Goal: Information Seeking & Learning: Learn about a topic

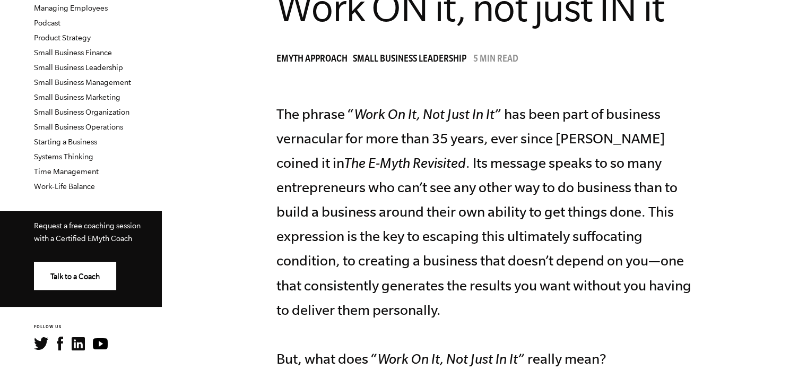
scroll to position [304, 0]
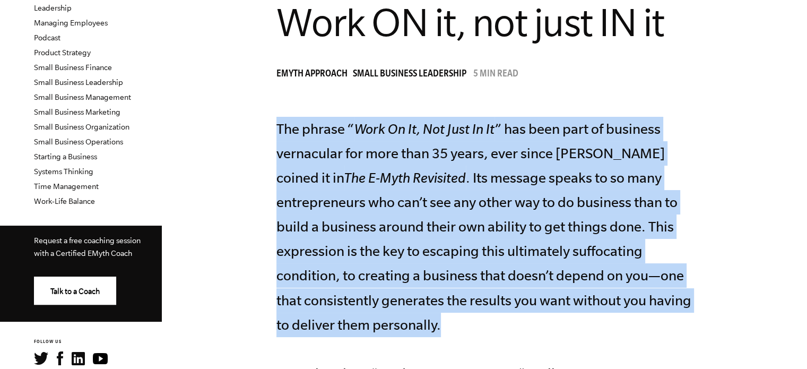
drag, startPoint x: 277, startPoint y: 128, endPoint x: 493, endPoint y: 318, distance: 287.0
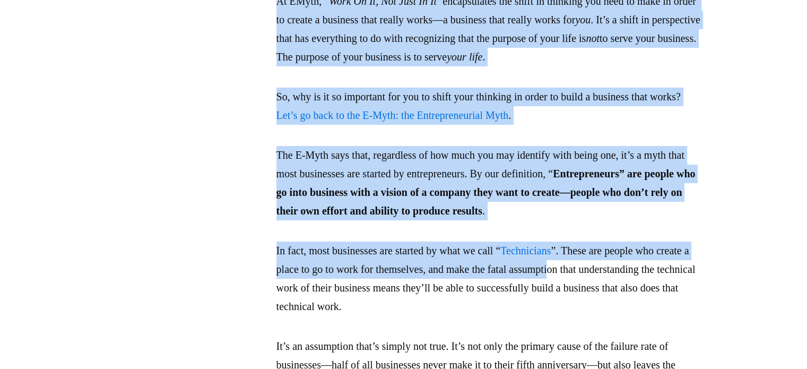
scroll to position [758, 0]
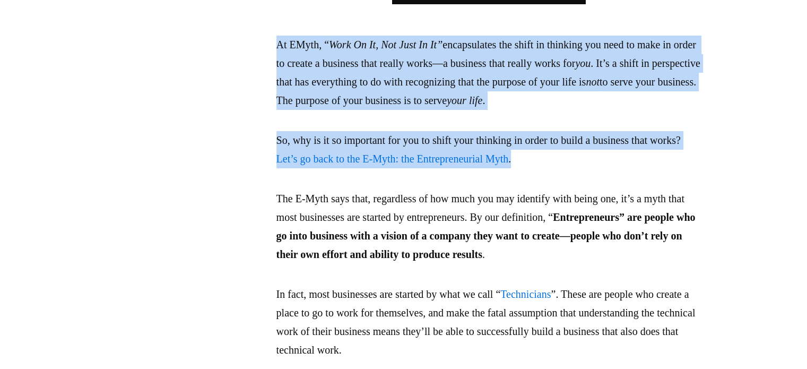
drag, startPoint x: 278, startPoint y: 203, endPoint x: 636, endPoint y: 166, distance: 360.2
copy div "At EMyth, “ Work On It, Not Just In It” encapsulates the shift in thinking you …"
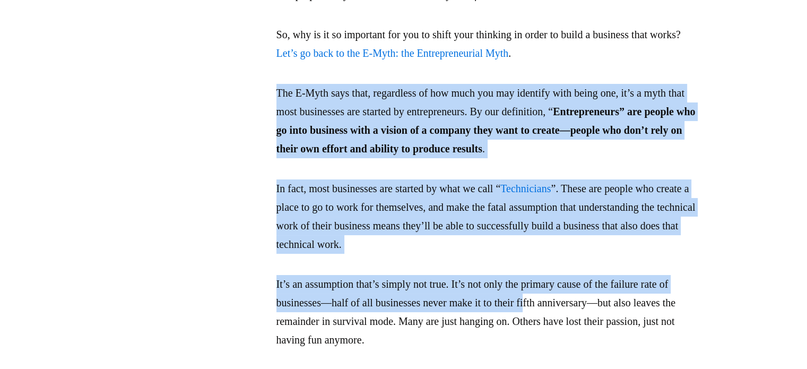
scroll to position [864, 0]
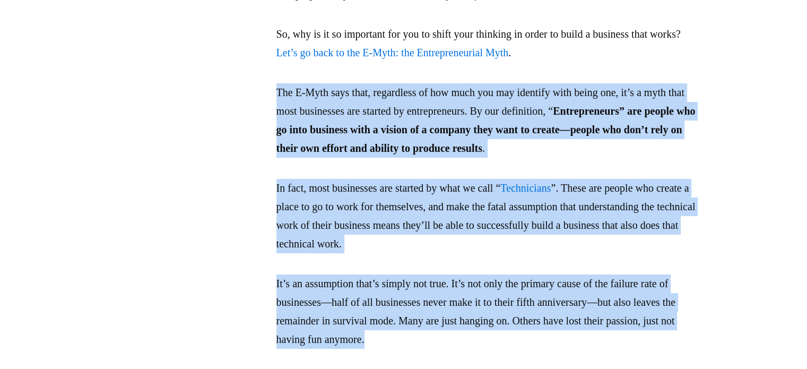
drag, startPoint x: 274, startPoint y: 196, endPoint x: 518, endPoint y: 359, distance: 292.8
copy div "The E-Myth says that, regardless of how much you may identify with being one, i…"
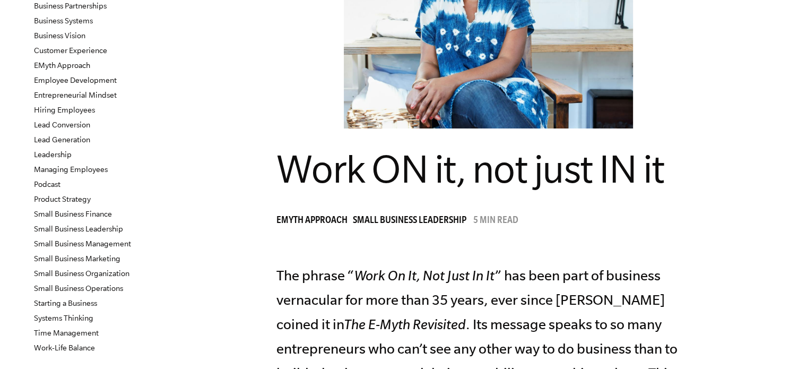
scroll to position [159, 0]
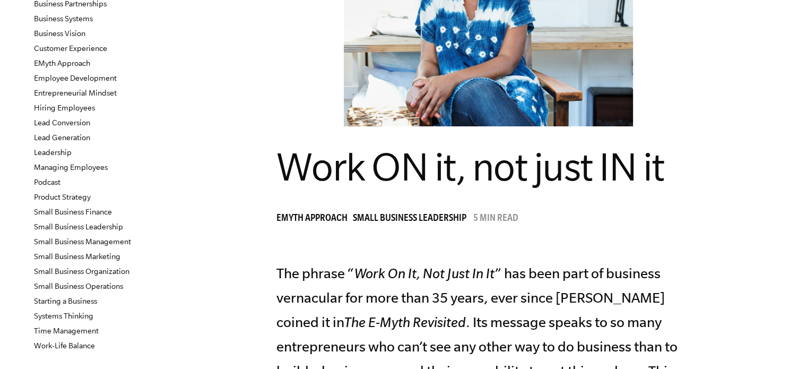
click at [576, 218] on div "EMyth Approach Small Business Leadership 5 min read" at bounding box center [489, 219] width 425 height 16
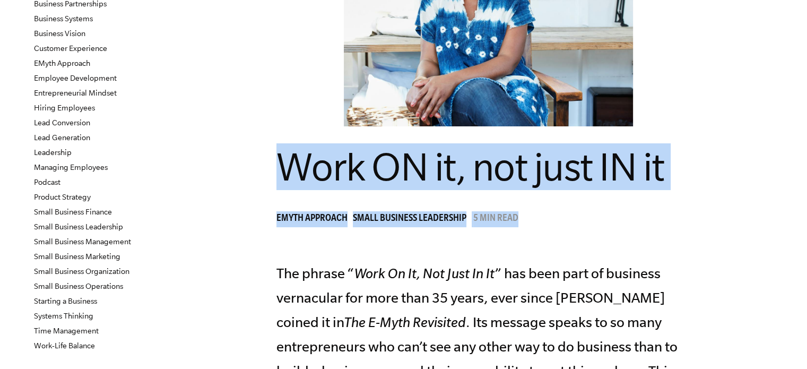
drag, startPoint x: 550, startPoint y: 225, endPoint x: 265, endPoint y: 176, distance: 288.7
copy header "Work ON it, not just IN it EMyth Approach Small Business Leadership 5 min read"
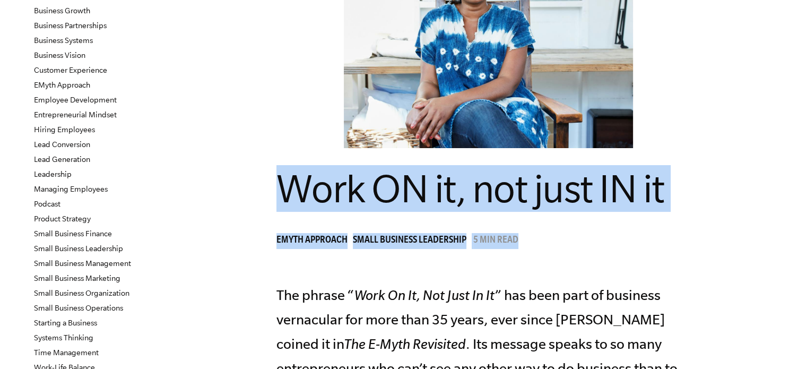
scroll to position [0, 0]
